Goal: Task Accomplishment & Management: Complete application form

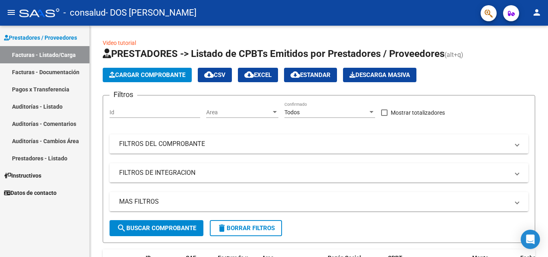
click at [59, 71] on link "Facturas - Documentación" at bounding box center [44, 71] width 89 height 17
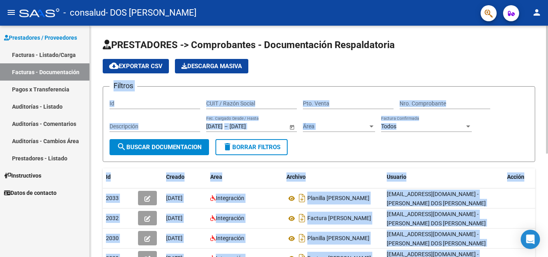
drag, startPoint x: 546, startPoint y: 72, endPoint x: 546, endPoint y: 158, distance: 86.3
click at [546, 158] on div "PRESTADORES -> Comprobantes - Documentación Respaldatoria cloud_download Export…" at bounding box center [319, 232] width 458 height 412
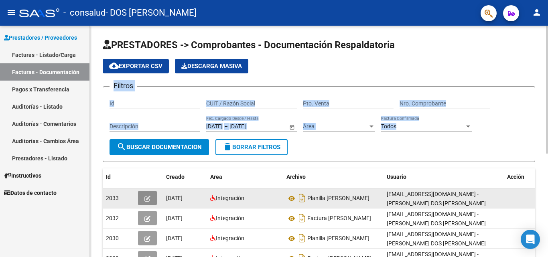
click at [150, 198] on icon "button" at bounding box center [147, 199] width 6 height 6
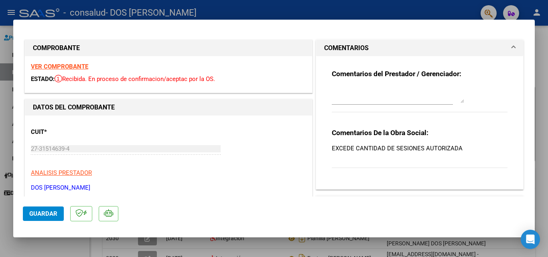
click at [544, 110] on div at bounding box center [274, 128] width 548 height 257
type input "$ 0,00"
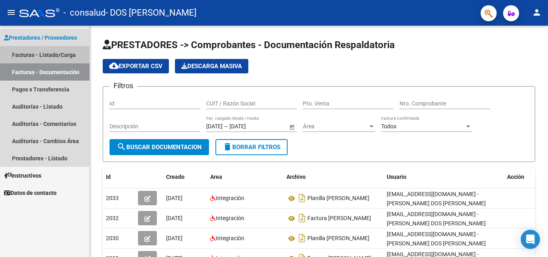
click at [45, 57] on link "Facturas - Listado/Carga" at bounding box center [44, 54] width 89 height 17
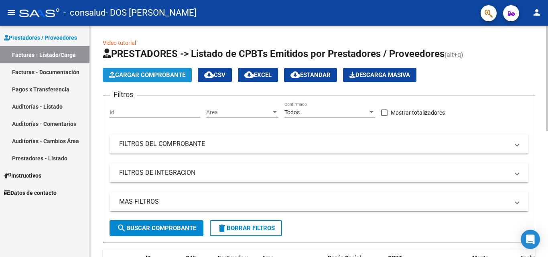
click at [145, 74] on span "Cargar Comprobante" at bounding box center [147, 74] width 76 height 7
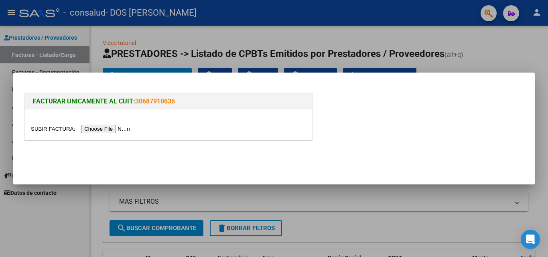
click at [100, 129] on input "file" at bounding box center [82, 129] width 102 height 8
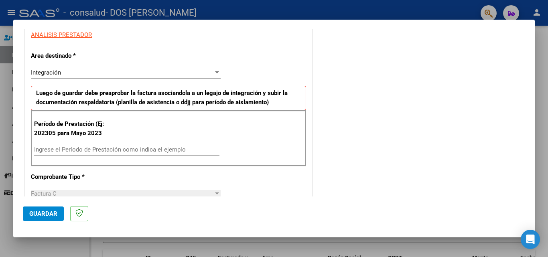
scroll to position [150, 0]
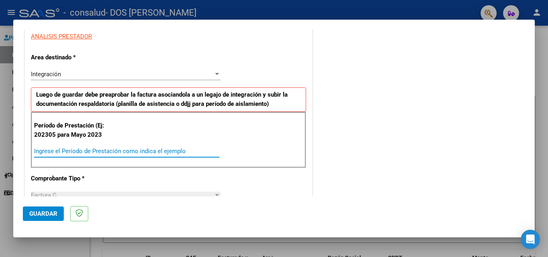
click at [63, 148] on input "Ingrese el Período de Prestación como indica el ejemplo" at bounding box center [126, 151] width 185 height 7
click at [67, 154] on input "Ingrese el Período de Prestación como indica el ejemplo" at bounding box center [126, 151] width 185 height 7
click at [68, 150] on input "Ingrese el Período de Prestación como indica el ejemplo" at bounding box center [126, 151] width 185 height 7
click at [176, 156] on div "Ingrese el Período de Prestación como indica el ejemplo" at bounding box center [126, 151] width 185 height 12
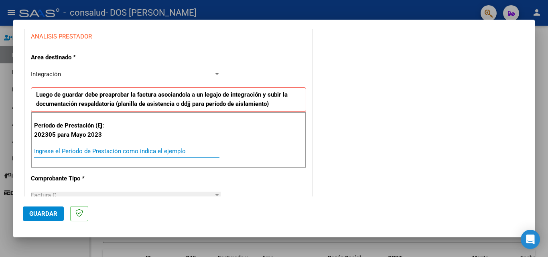
click at [181, 154] on input "Ingrese el Período de Prestación como indica el ejemplo" at bounding box center [126, 151] width 185 height 7
click at [79, 148] on input "Ingrese el Período de Prestación como indica el ejemplo" at bounding box center [126, 151] width 185 height 7
type input "202507"
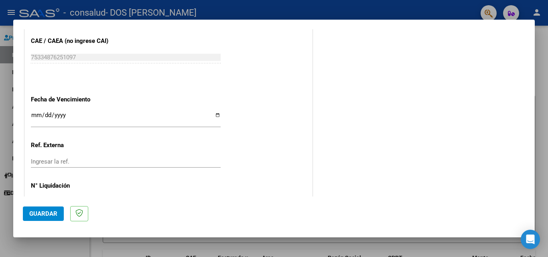
scroll to position [502, 0]
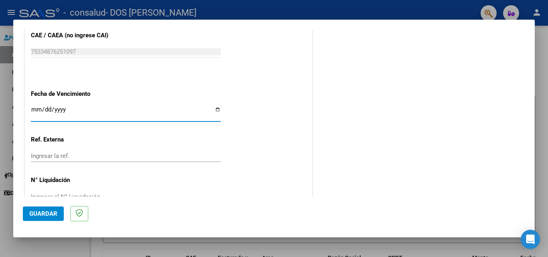
click at [216, 109] on input "Ingresar la fecha" at bounding box center [126, 112] width 190 height 13
type input "[DATE]"
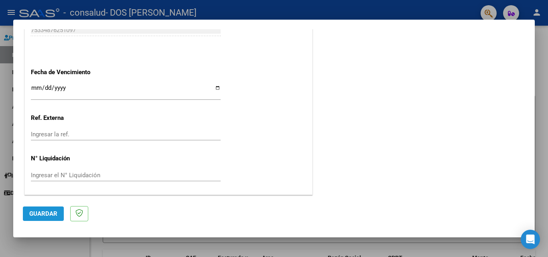
click at [40, 215] on span "Guardar" at bounding box center [43, 213] width 28 height 7
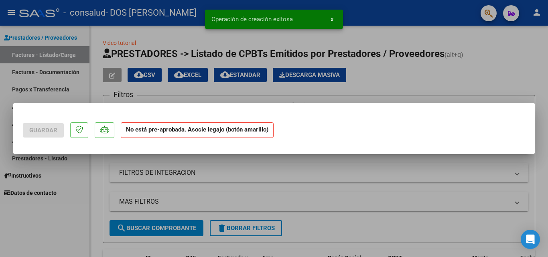
scroll to position [0, 0]
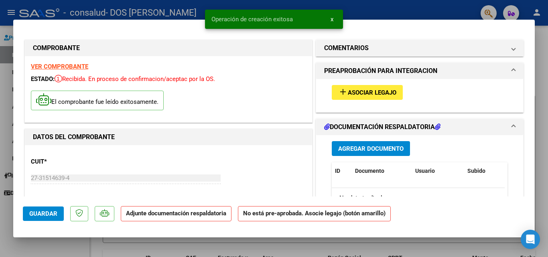
click at [359, 91] on span "Asociar Legajo" at bounding box center [372, 92] width 49 height 7
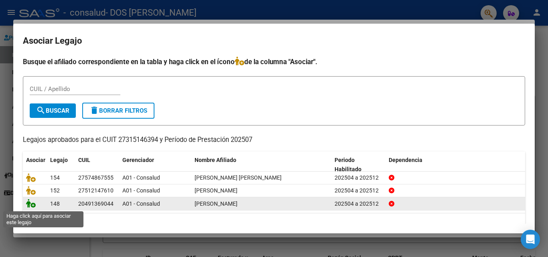
click at [30, 206] on icon at bounding box center [31, 203] width 10 height 9
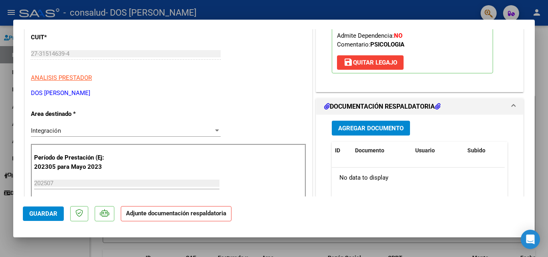
scroll to position [126, 0]
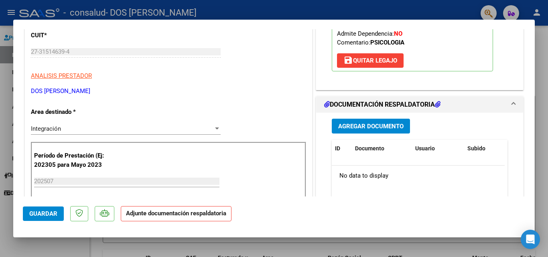
click at [370, 122] on span "Agregar Documento" at bounding box center [370, 125] width 65 height 7
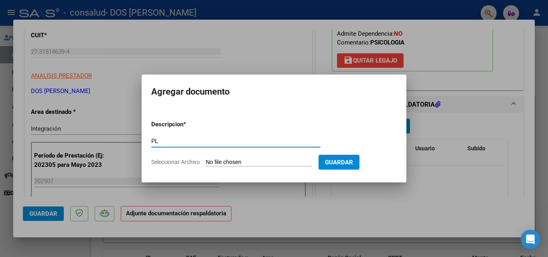
type input "P"
type input "PLANILLA DE ASISTENCIA JULIO"
click at [184, 160] on span "Seleccionar Archivo" at bounding box center [175, 162] width 49 height 6
click at [206, 160] on input "Seleccionar Archivo" at bounding box center [259, 163] width 106 height 8
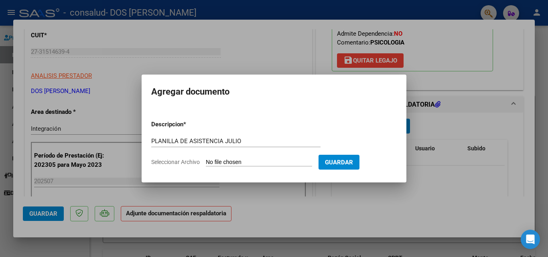
type input "C:\fakepath\Planilla [PERSON_NAME] .pdf"
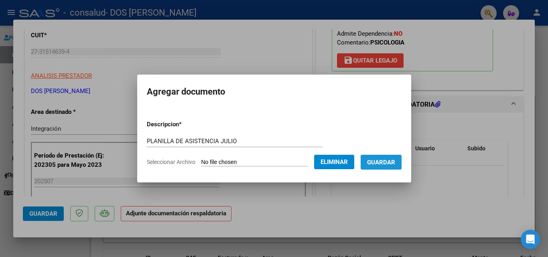
click at [386, 165] on span "Guardar" at bounding box center [381, 162] width 28 height 7
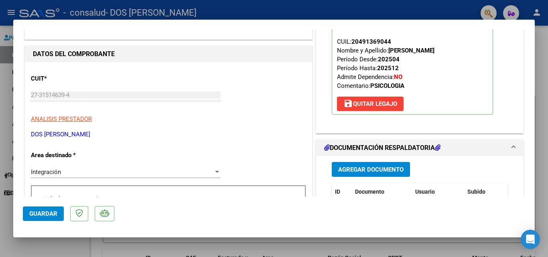
scroll to position [77, 0]
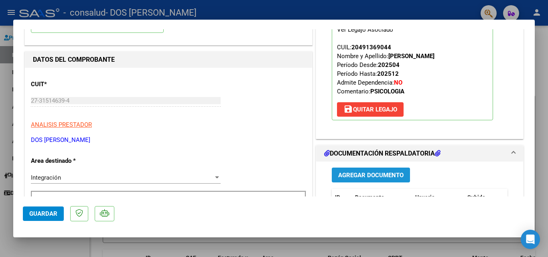
click at [368, 176] on span "Agregar Documento" at bounding box center [370, 175] width 65 height 7
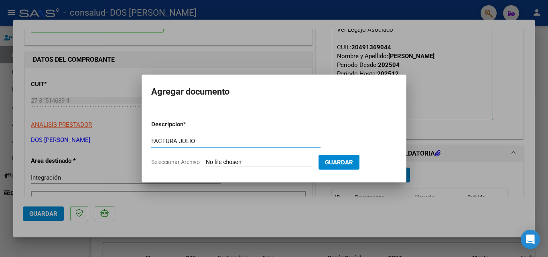
type input "FACTURA JULIO"
click at [185, 160] on span "Seleccionar Archivo" at bounding box center [175, 162] width 49 height 6
click at [206, 160] on input "Seleccionar Archivo" at bounding box center [259, 163] width 106 height 8
type input "C:\fakepath\[PERSON_NAME] [DATE].pdf"
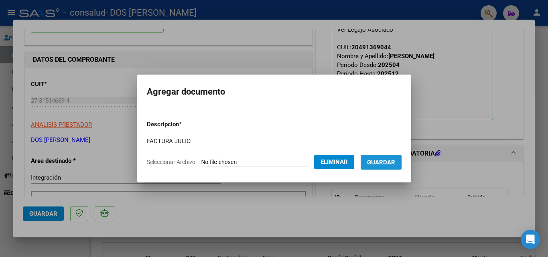
click at [388, 162] on span "Guardar" at bounding box center [381, 162] width 28 height 7
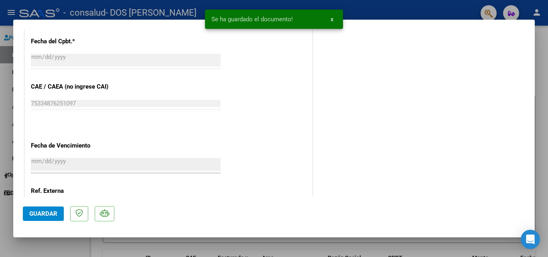
scroll to position [551, 0]
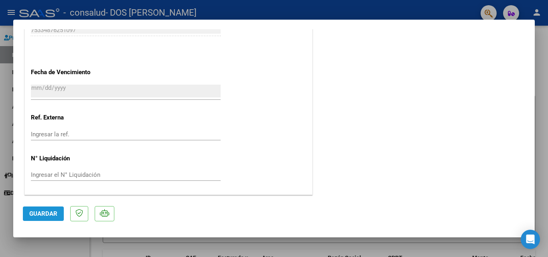
click at [33, 216] on span "Guardar" at bounding box center [43, 213] width 28 height 7
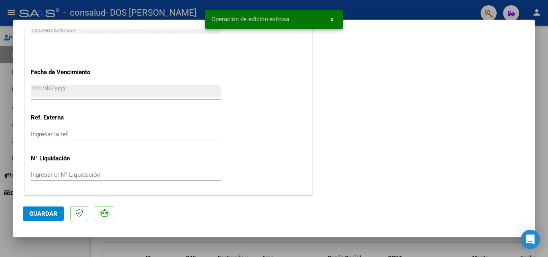
click at [540, 108] on div at bounding box center [274, 128] width 548 height 257
type input "$ 0,00"
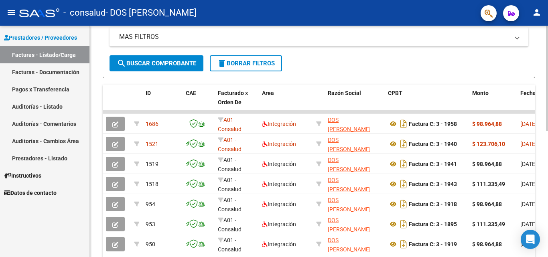
scroll to position [167, 0]
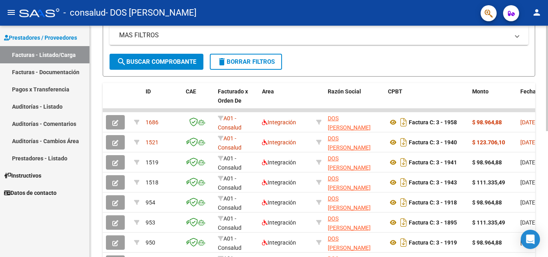
click at [548, 193] on div at bounding box center [547, 156] width 2 height 106
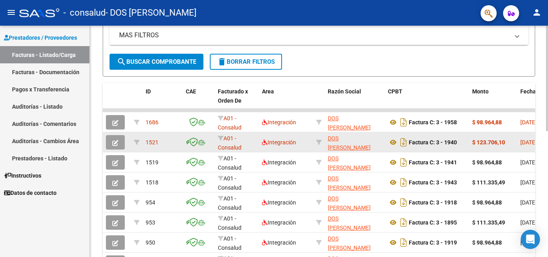
click at [479, 147] on div "$ 123.706,10" at bounding box center [493, 142] width 42 height 9
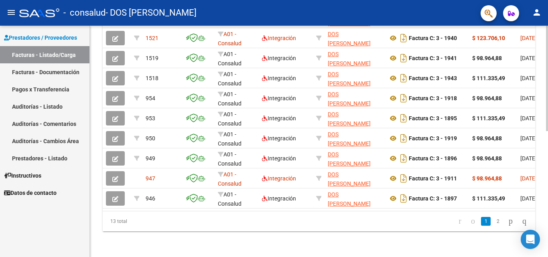
scroll to position [277, 0]
click at [548, 197] on div at bounding box center [547, 205] width 2 height 106
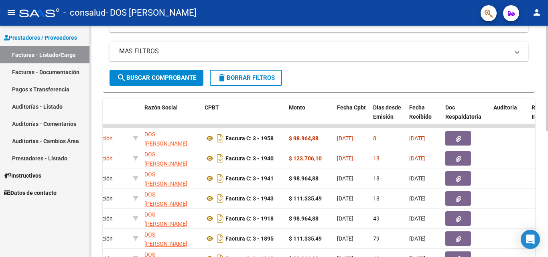
scroll to position [149, 0]
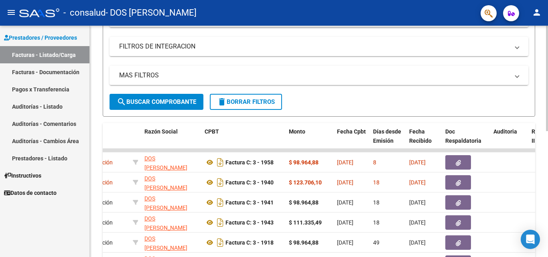
click at [531, 108] on div "Video tutorial PRESTADORES -> Listado de CPBTs Emitidos por Prestadores / Prove…" at bounding box center [320, 150] width 460 height 502
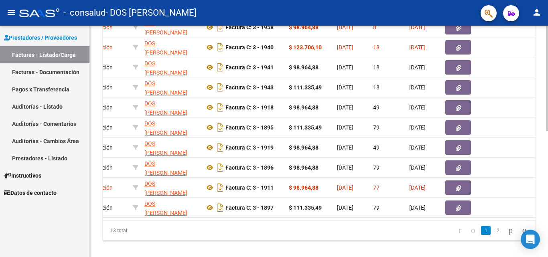
scroll to position [277, 0]
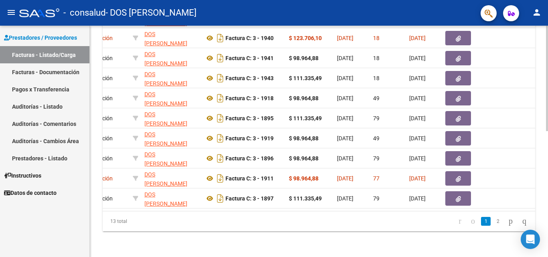
click at [544, 246] on div "Video tutorial PRESTADORES -> Listado de CPBTs Emitidos por Prestadores / Prove…" at bounding box center [320, 6] width 460 height 502
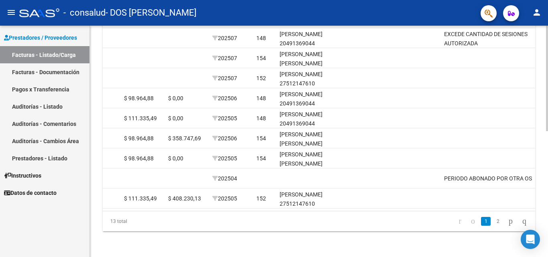
click at [531, 196] on div "Video tutorial PRESTADORES -> Listado de CPBTs Emitidos por Prestadores / Prove…" at bounding box center [320, 6] width 460 height 502
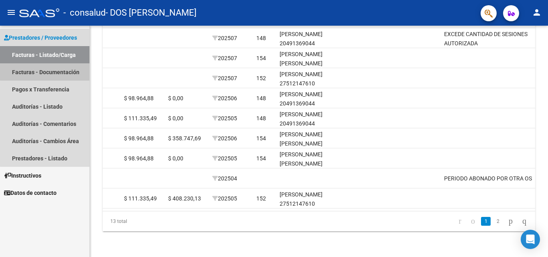
click at [47, 69] on link "Facturas - Documentación" at bounding box center [44, 71] width 89 height 17
